Goal: Check status: Check status

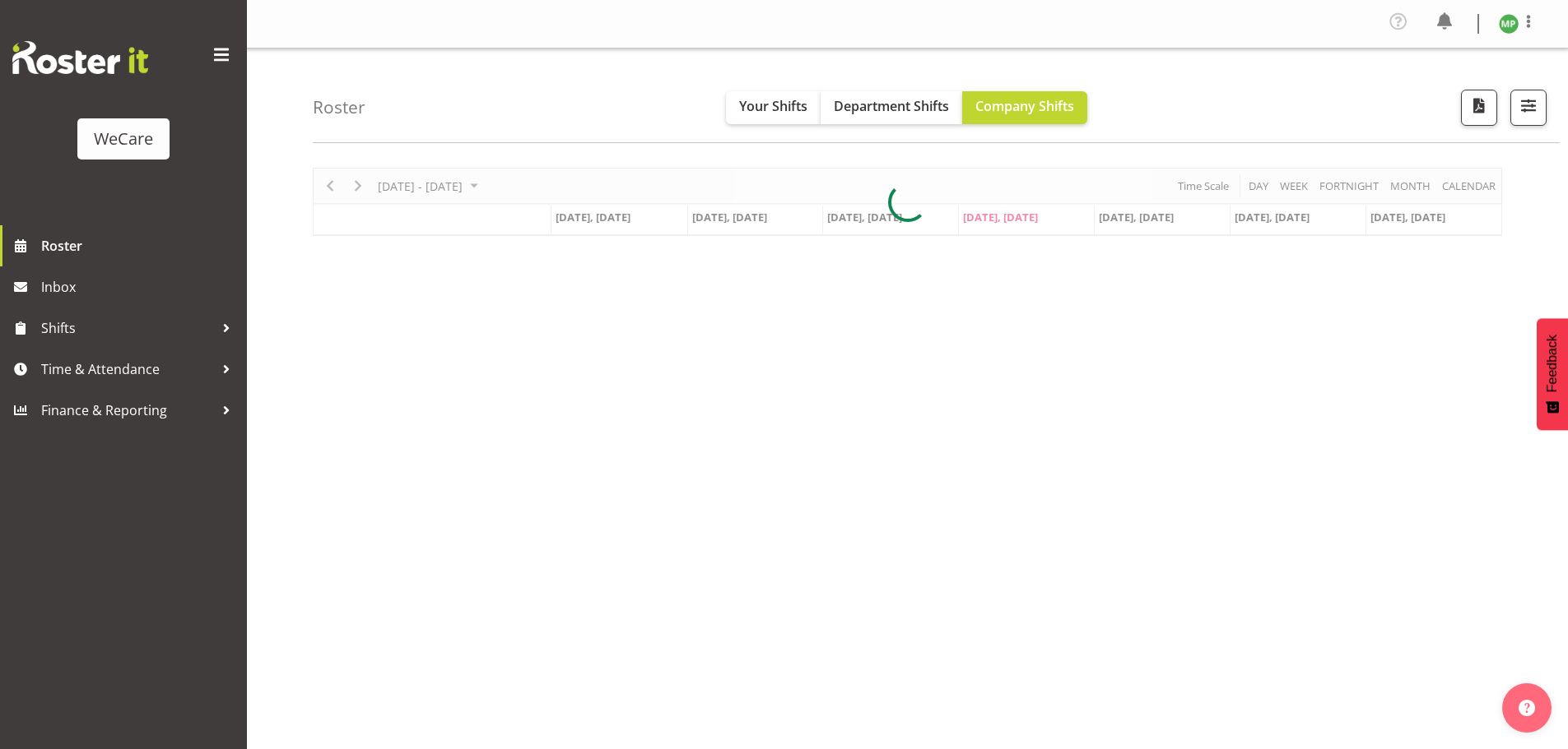
select select "location"
click at [1525, 116] on span "button" at bounding box center [1528, 105] width 21 height 21
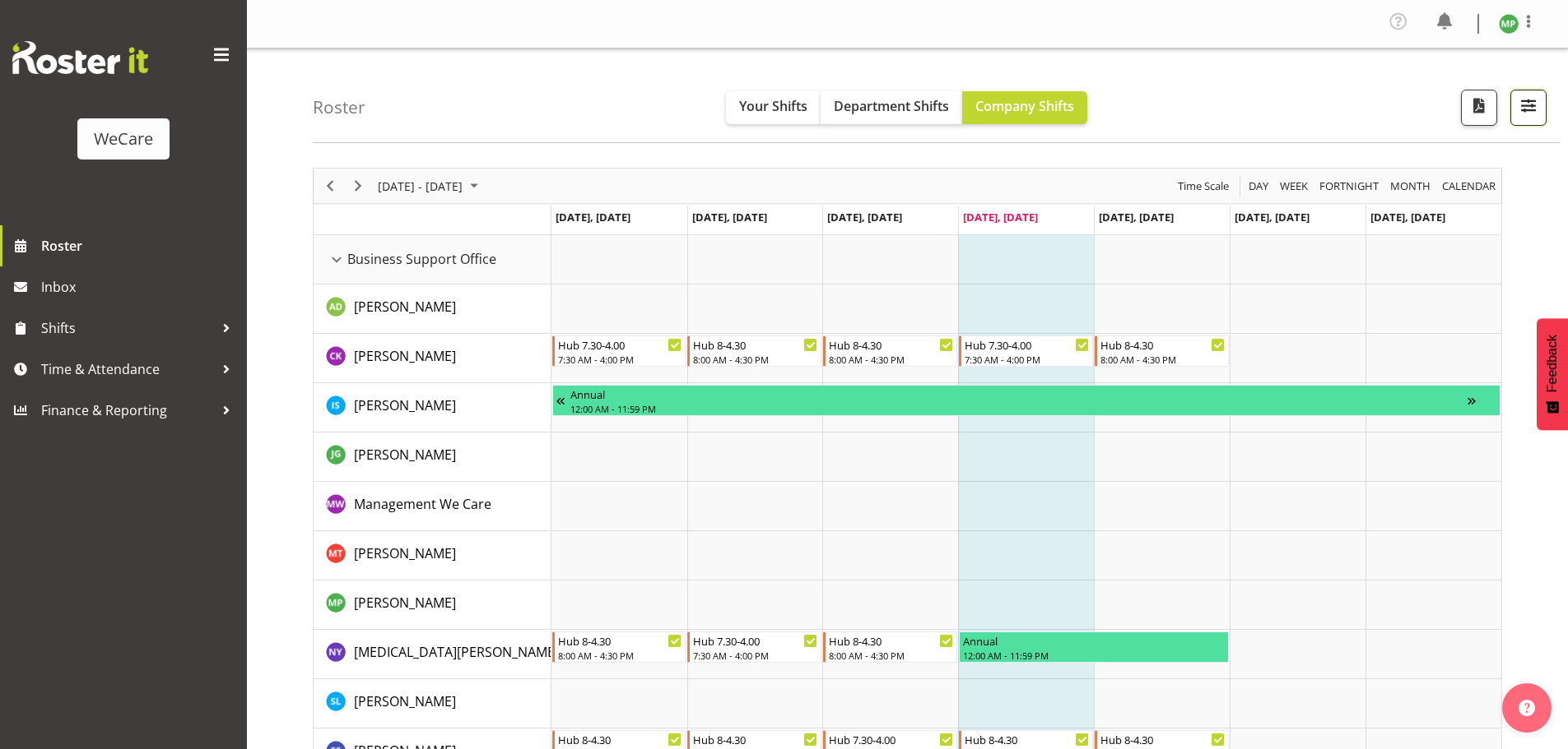
click at [1524, 99] on span "button" at bounding box center [1528, 105] width 21 height 21
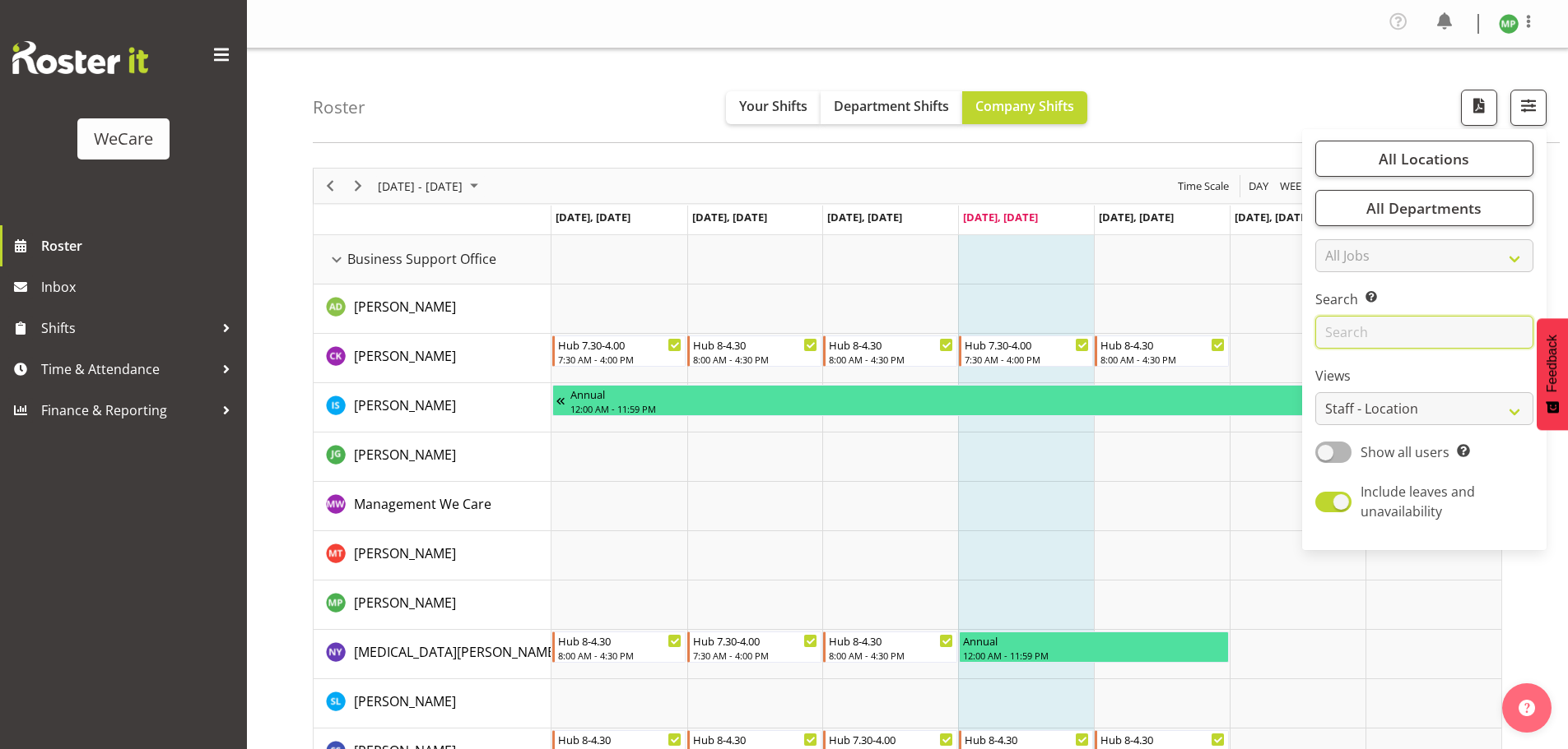
click at [1393, 342] on input "text" at bounding box center [1423, 332] width 218 height 32
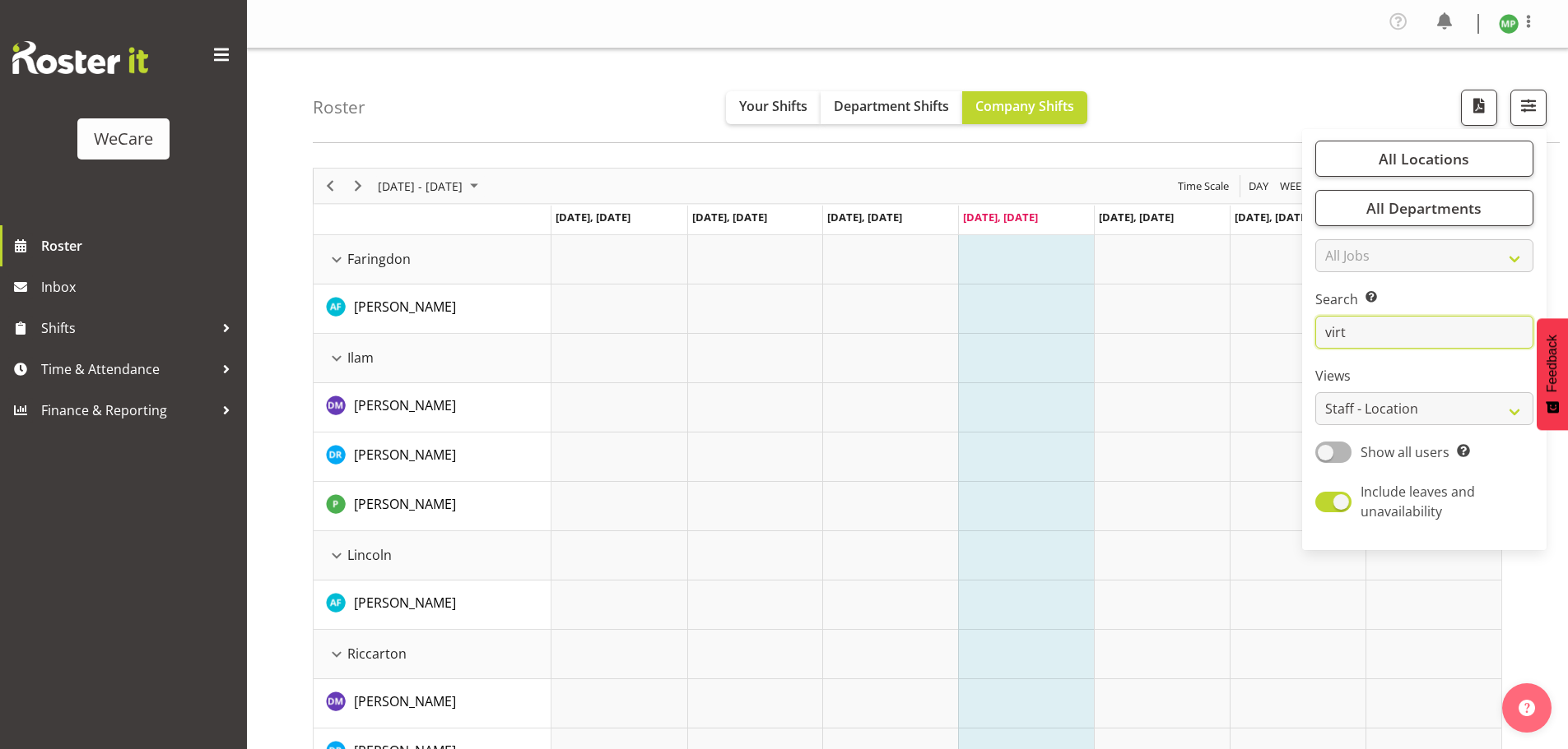
type input "virt"
drag, startPoint x: 1170, startPoint y: 85, endPoint x: 1190, endPoint y: 76, distance: 21.9
click at [1172, 85] on div "Roster Your Shifts Department Shifts Company Shifts All Locations Clear Busines…" at bounding box center [936, 96] width 1246 height 95
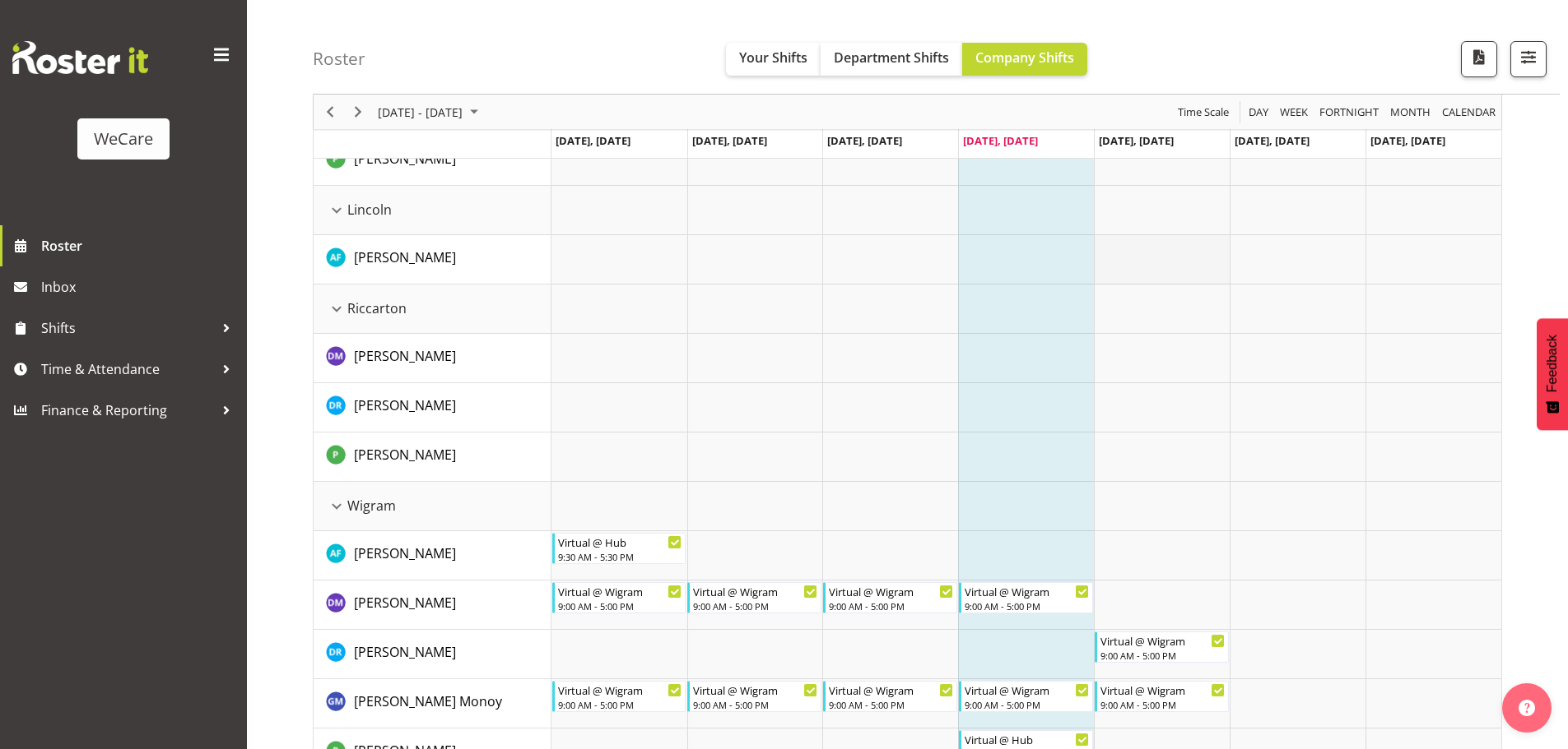
scroll to position [387, 0]
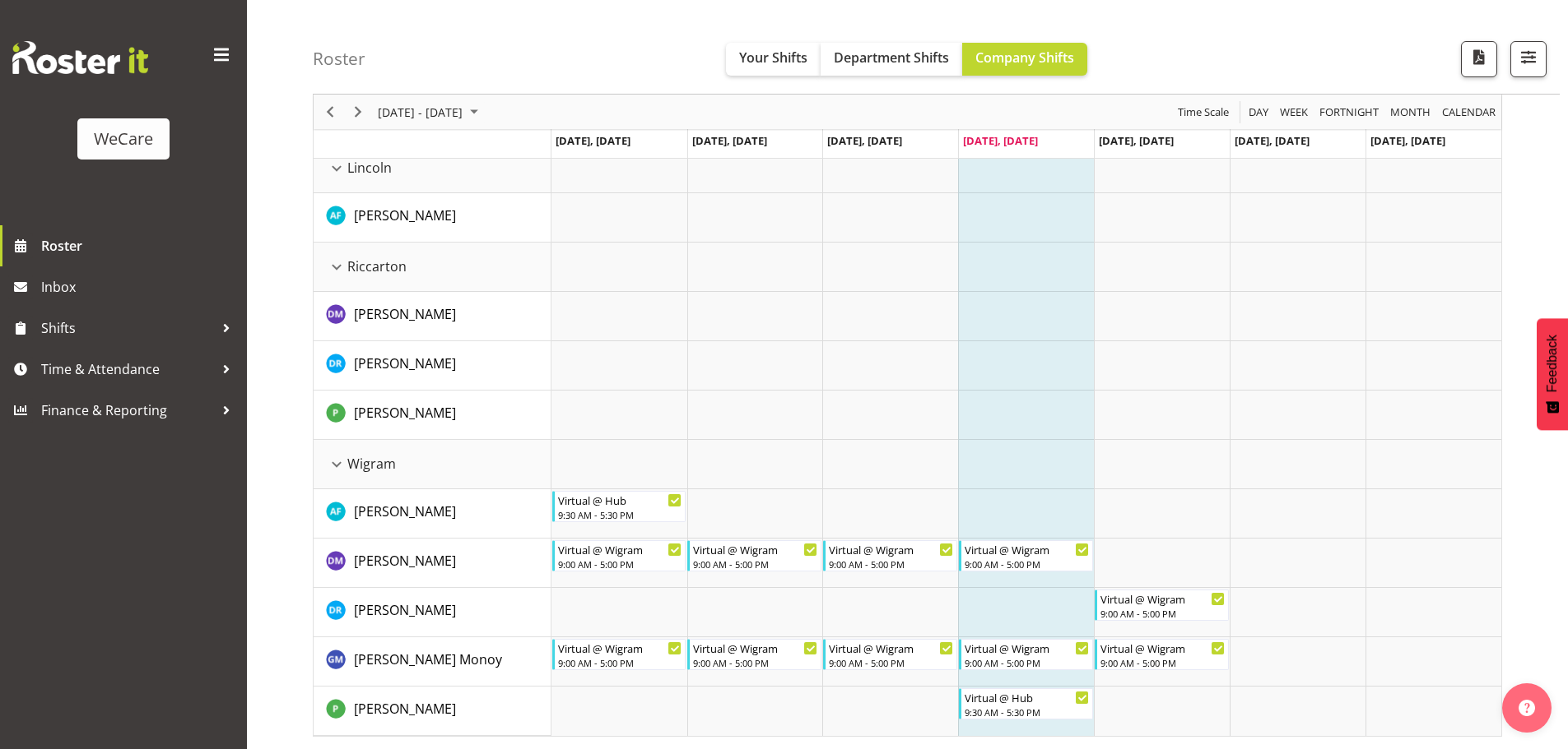
click at [1031, 728] on td "Timeline Week of August 28, 2025" at bounding box center [1026, 711] width 136 height 50
click at [1539, 65] on span "button" at bounding box center [1528, 56] width 21 height 21
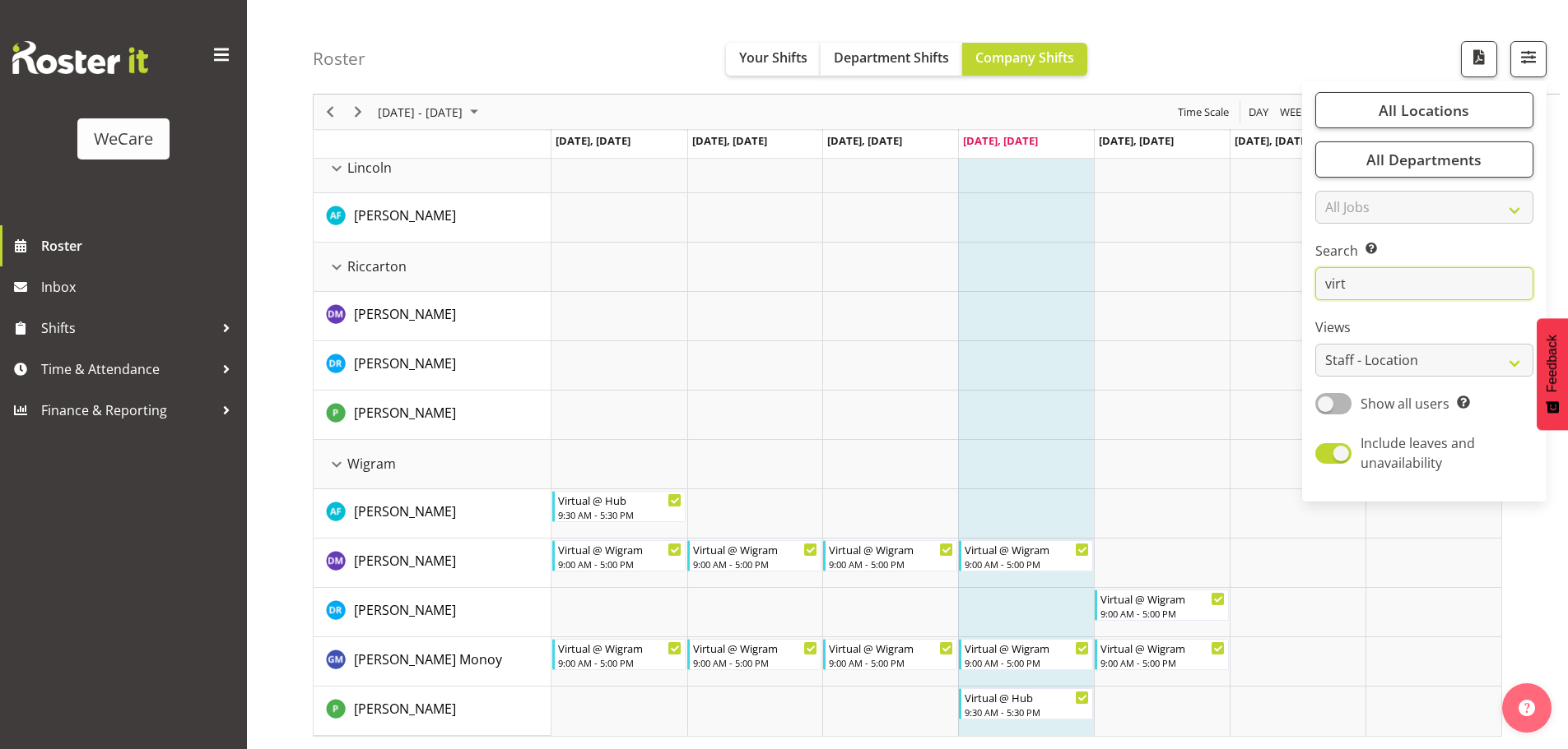
drag, startPoint x: 1364, startPoint y: 284, endPoint x: 1246, endPoint y: 273, distance: 118.5
click at [1249, 273] on div "Roster Your Shifts Department Shifts Company Shifts All Locations Clear Busines…" at bounding box center [908, 205] width 1321 height 1088
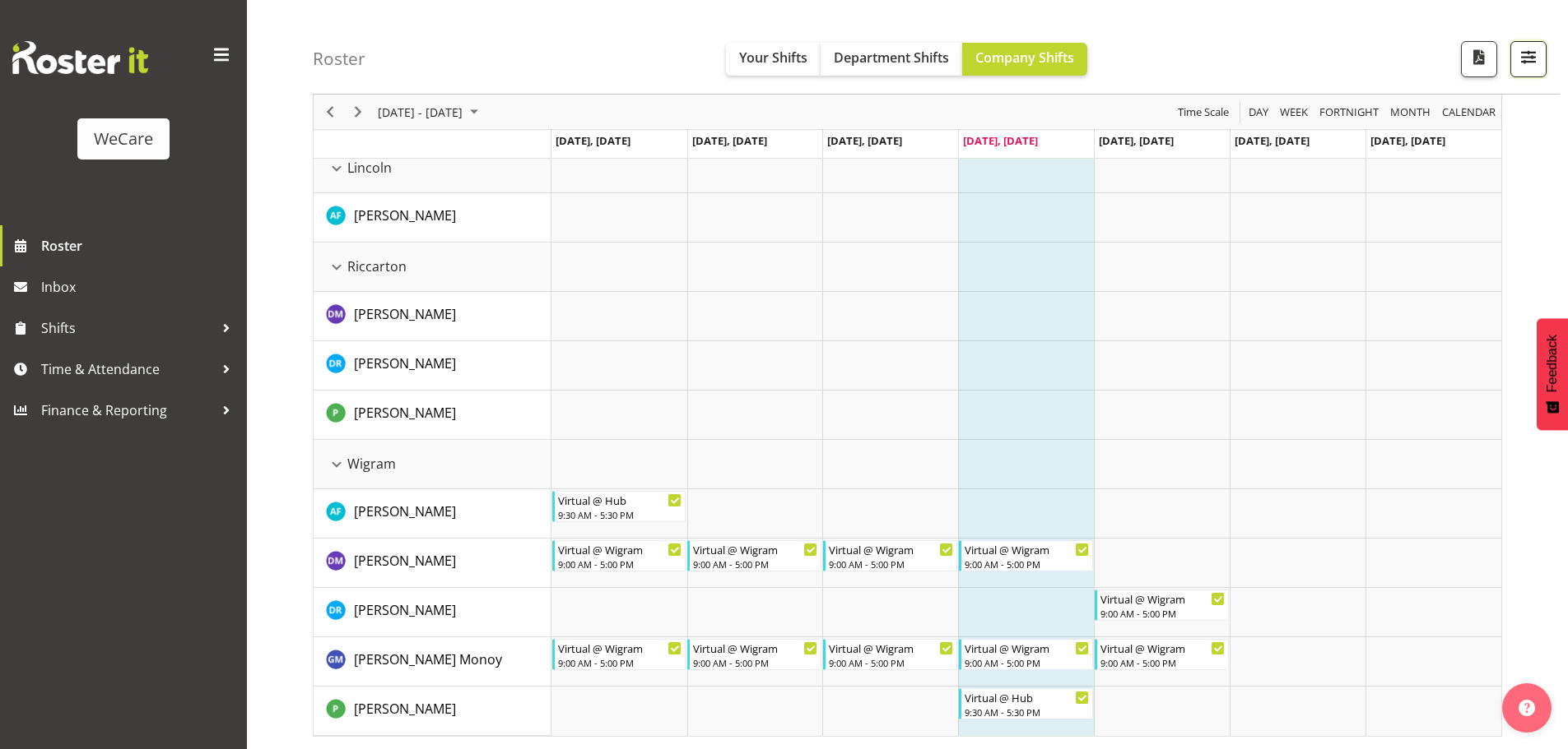
click at [1525, 59] on span "button" at bounding box center [1528, 56] width 21 height 21
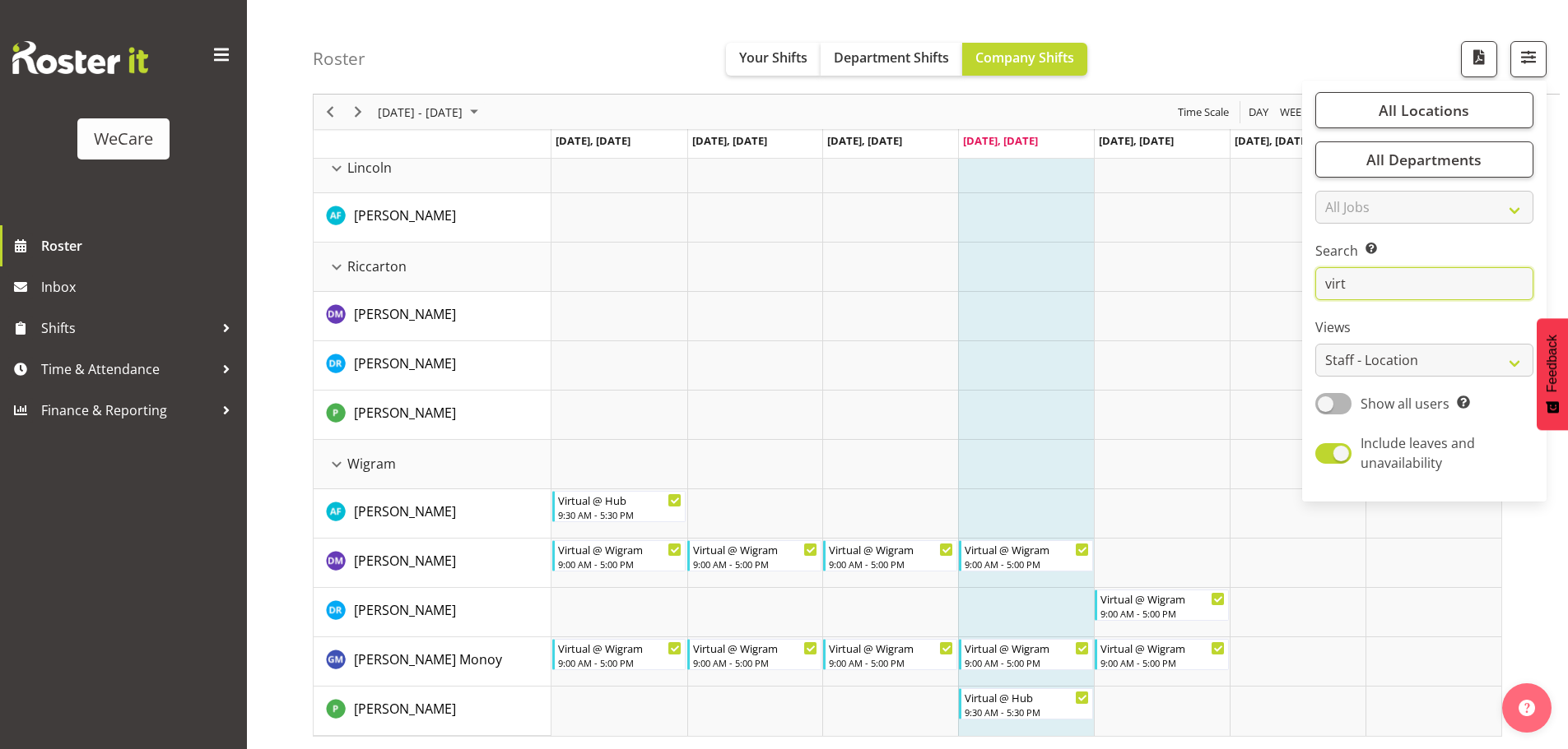
click at [1354, 283] on input "virt" at bounding box center [1423, 284] width 218 height 32
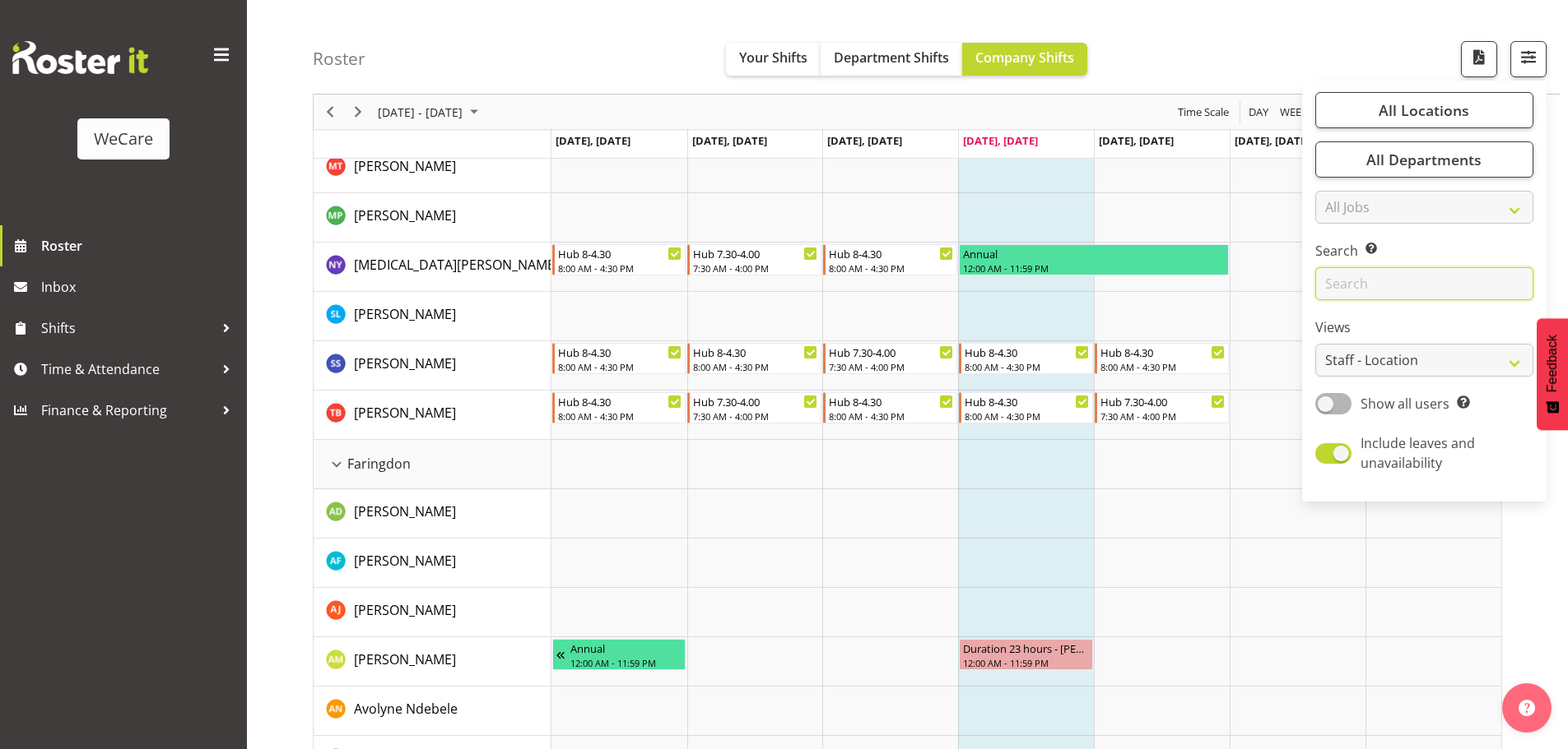
scroll to position [0, 0]
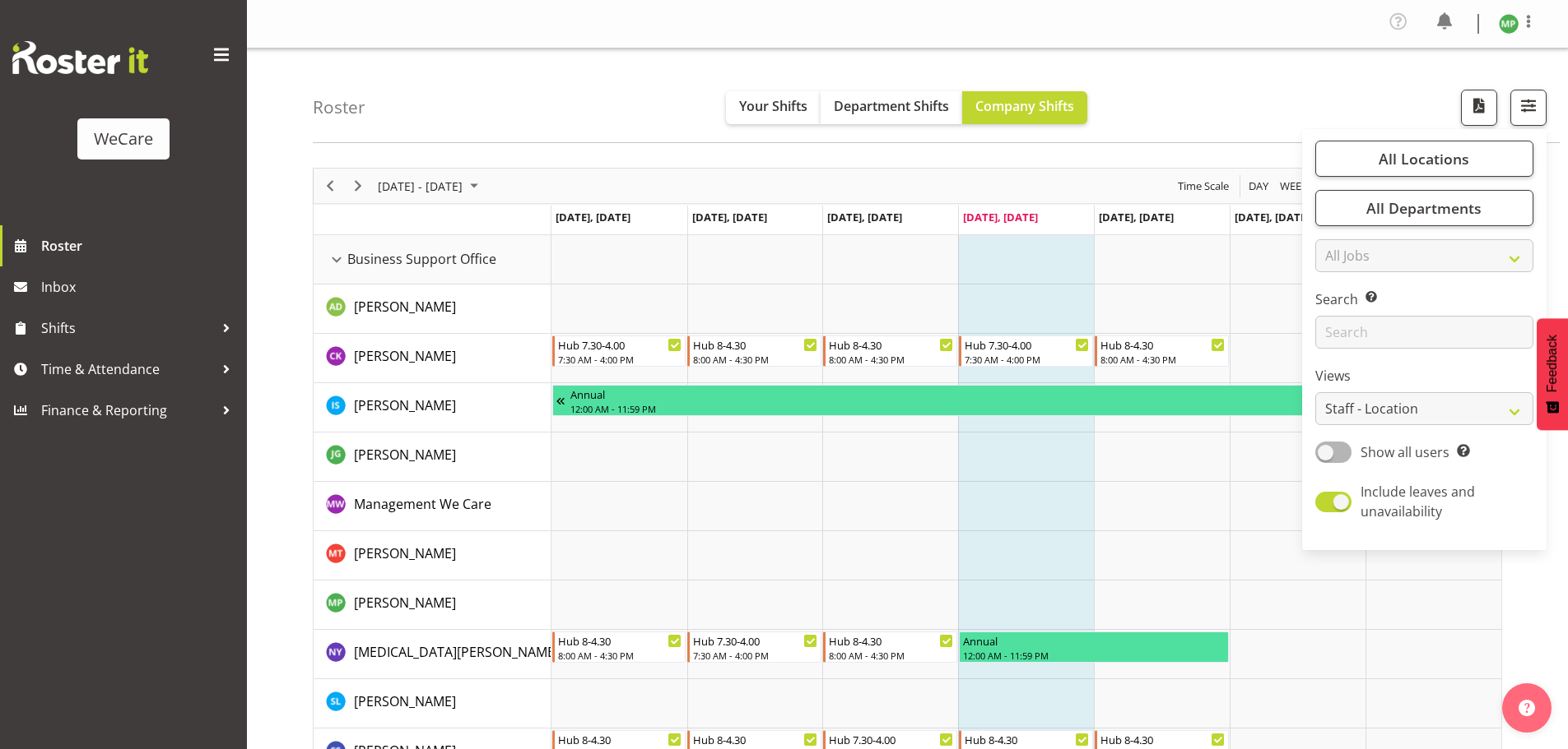
click at [536, 74] on div "Roster Your Shifts Department Shifts Company Shifts All Locations Clear Busines…" at bounding box center [936, 96] width 1246 height 95
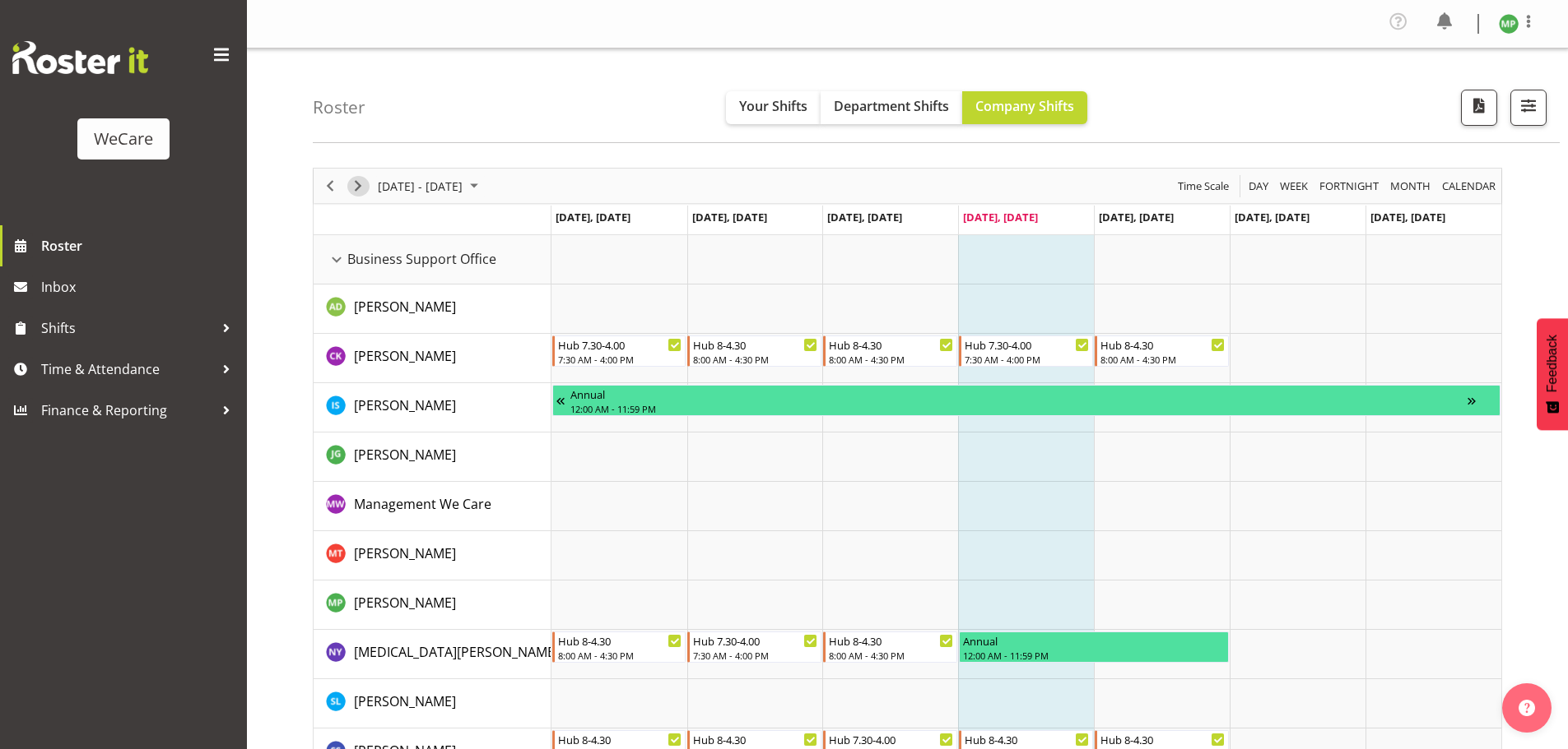
click at [357, 187] on span "Next" at bounding box center [358, 186] width 20 height 21
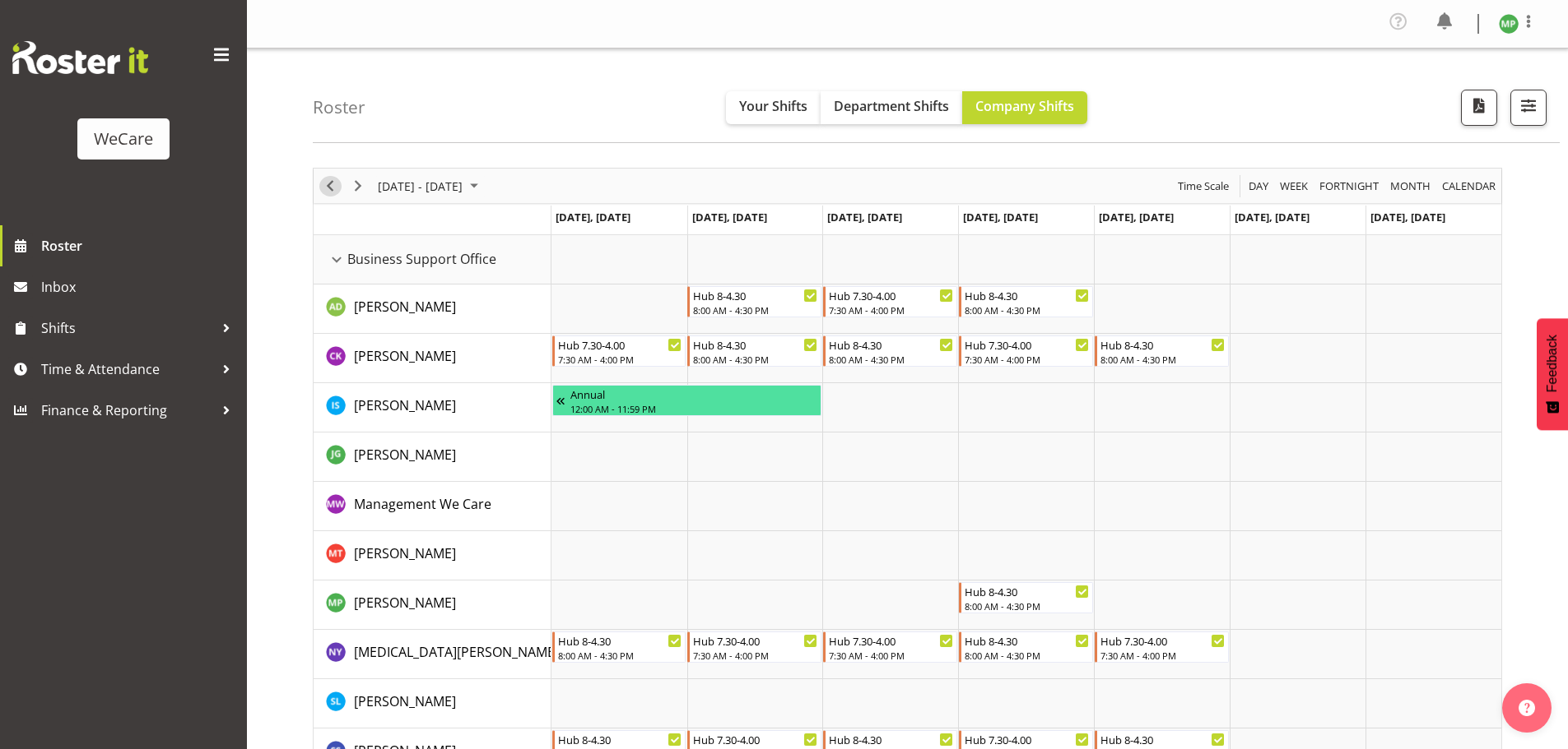
click at [328, 179] on span "Previous" at bounding box center [329, 186] width 20 height 21
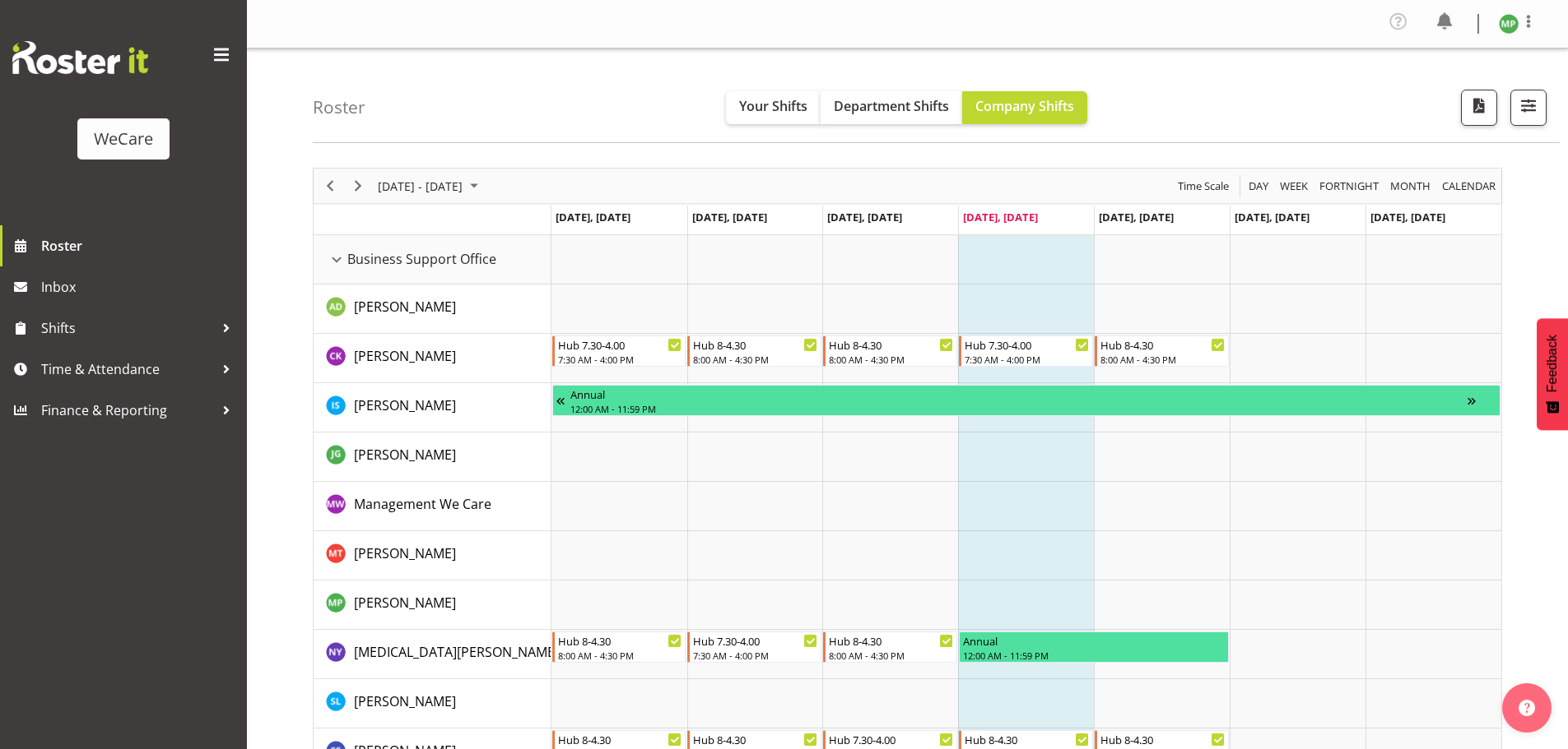
click at [1229, 88] on div "Roster Your Shifts Department Shifts Company Shifts All Locations Clear Busines…" at bounding box center [936, 96] width 1246 height 95
